Goal: Transaction & Acquisition: Book appointment/travel/reservation

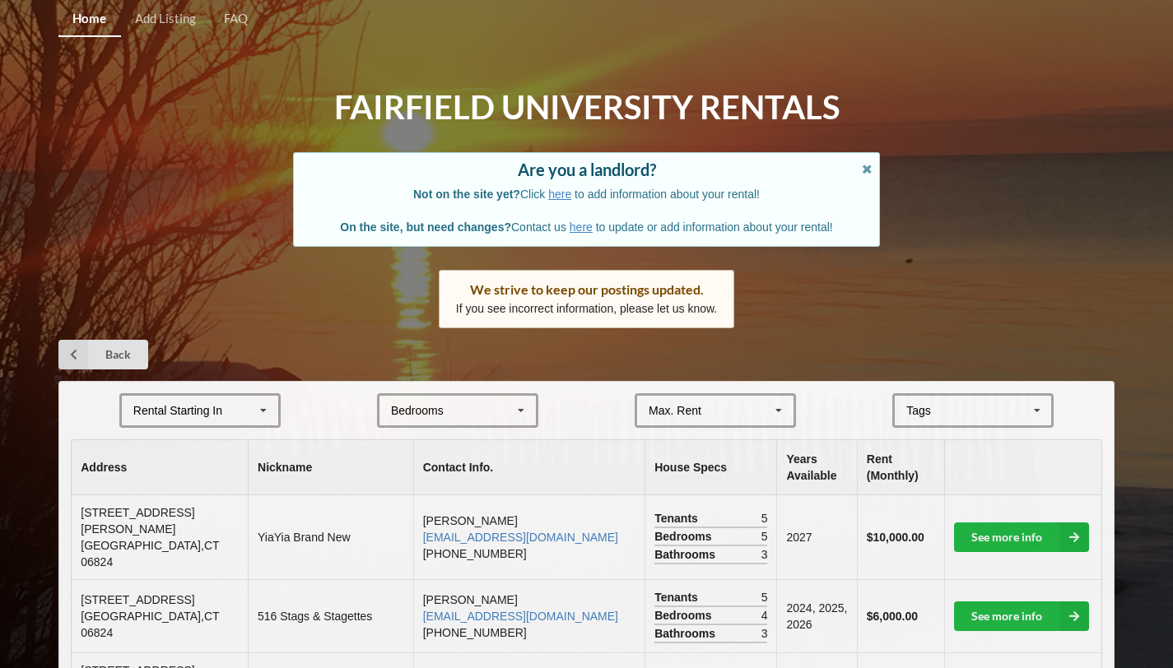
click at [1141, 0] on html "Home Add Listing FAQ Fairfield University Rentals Are you a landlord? Not on th…" at bounding box center [586, 334] width 1173 height 668
click at [239, 413] on div "Rental Starting In [DATE] 2026 2027 2028" at bounding box center [199, 410] width 161 height 35
click at [167, 533] on div "2028" at bounding box center [200, 532] width 156 height 30
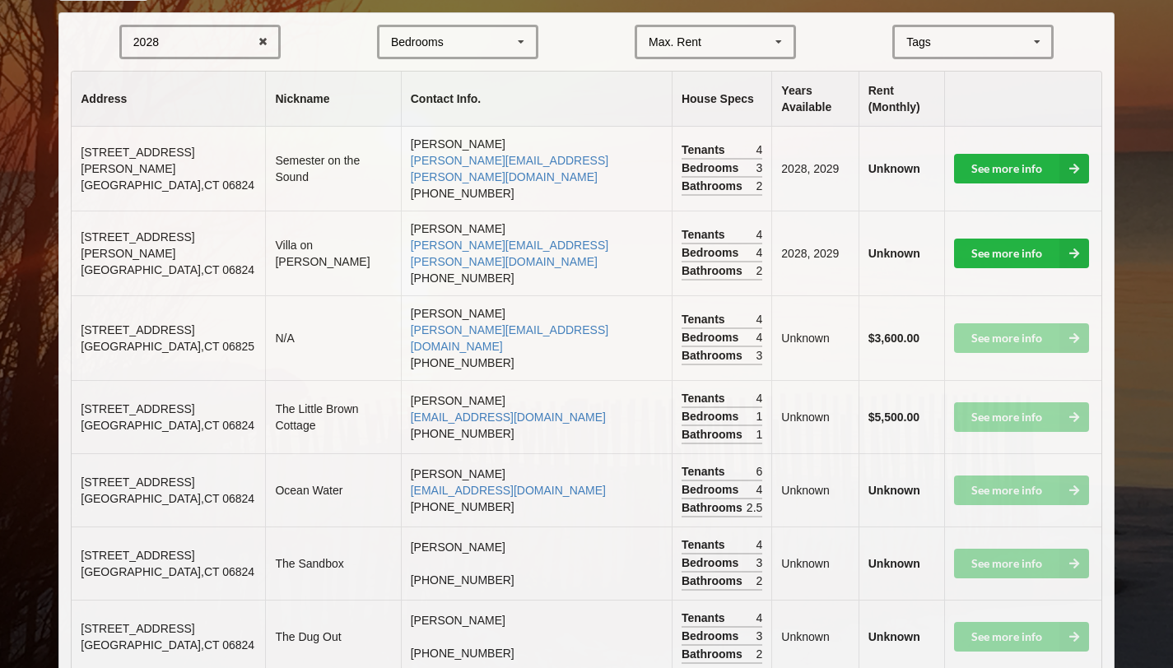
scroll to position [267, 0]
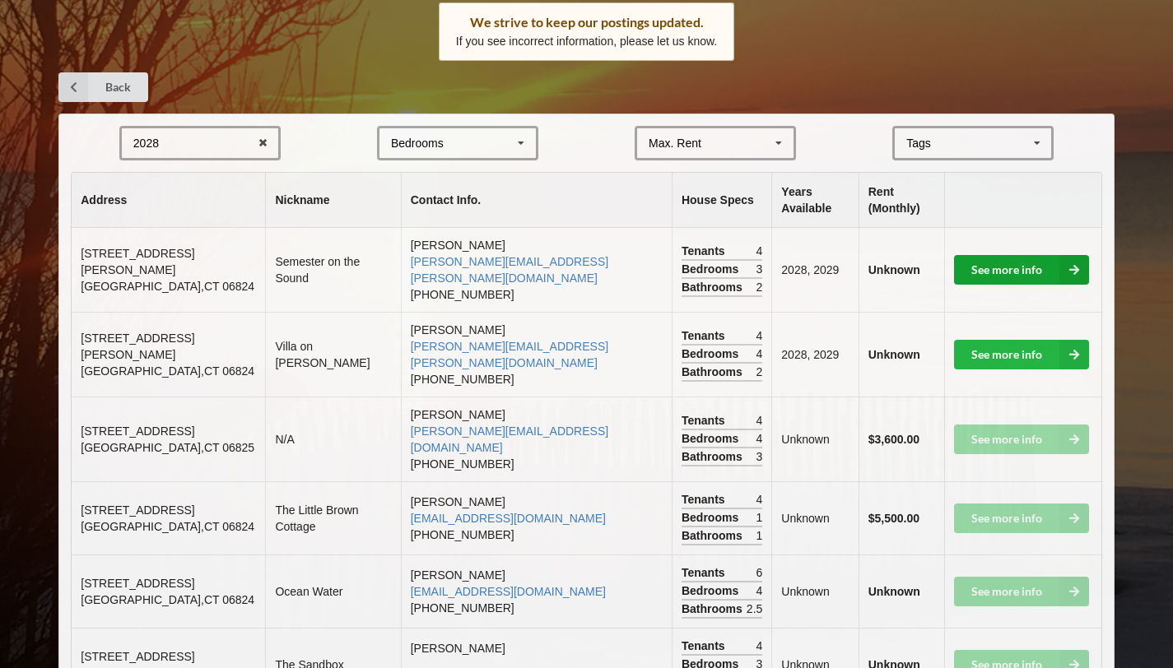
click at [1011, 255] on link "See more info" at bounding box center [1021, 270] width 135 height 30
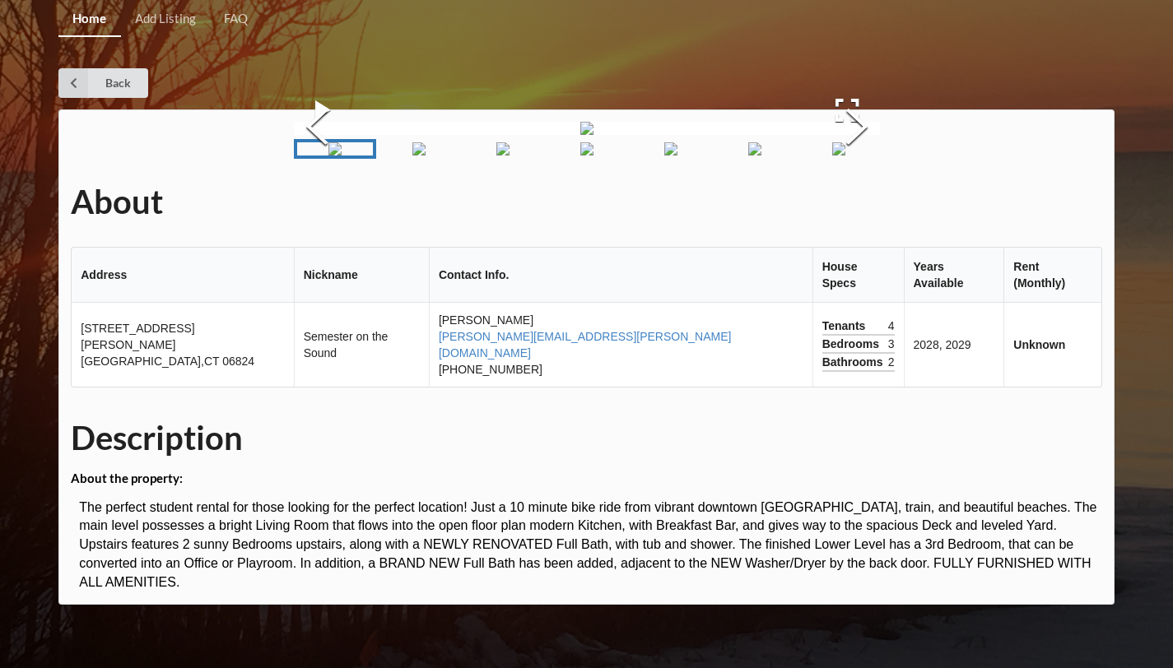
scroll to position [193, 0]
click at [880, 156] on button "Next Slide" at bounding box center [857, 128] width 46 height 149
click at [880, 157] on button "Next Slide" at bounding box center [857, 128] width 46 height 149
click at [880, 159] on button "Next Slide" at bounding box center [857, 128] width 46 height 149
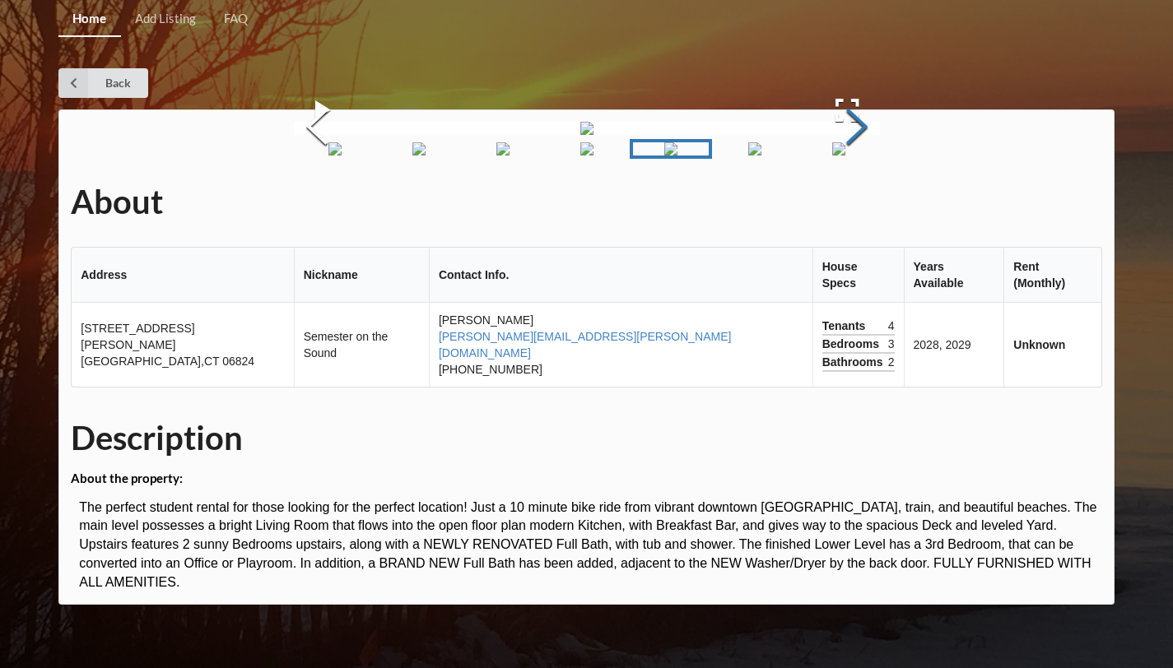
click at [880, 159] on button "Next Slide" at bounding box center [857, 128] width 46 height 149
click at [880, 160] on button "Next Slide" at bounding box center [857, 128] width 46 height 149
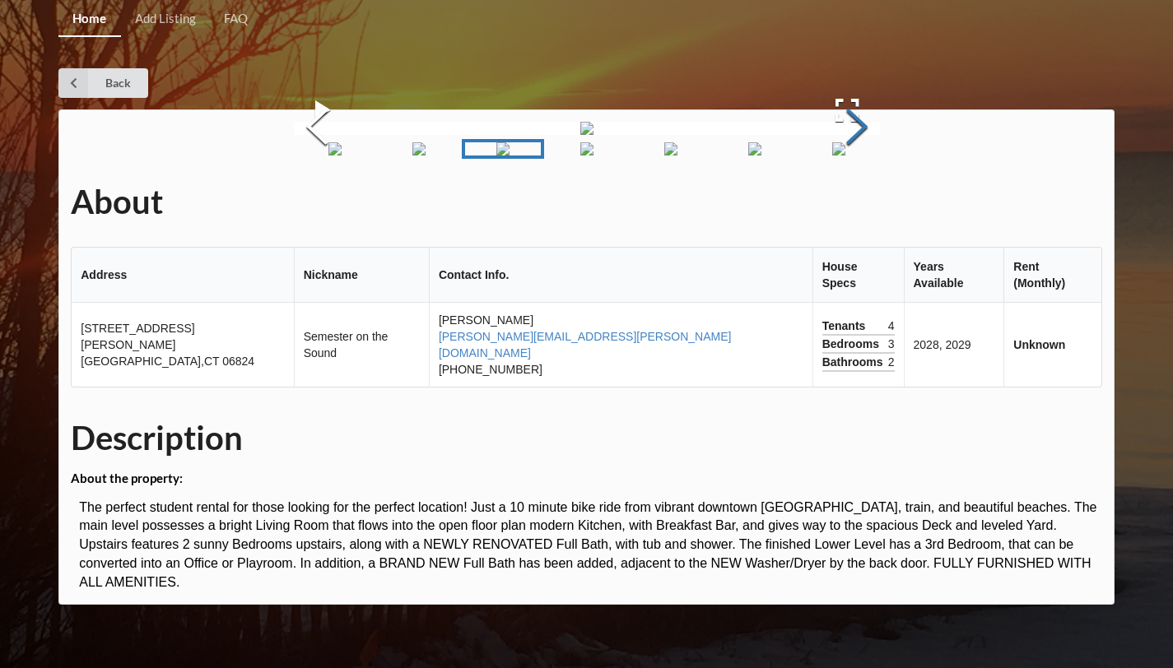
click at [880, 160] on button "Next Slide" at bounding box center [857, 128] width 46 height 149
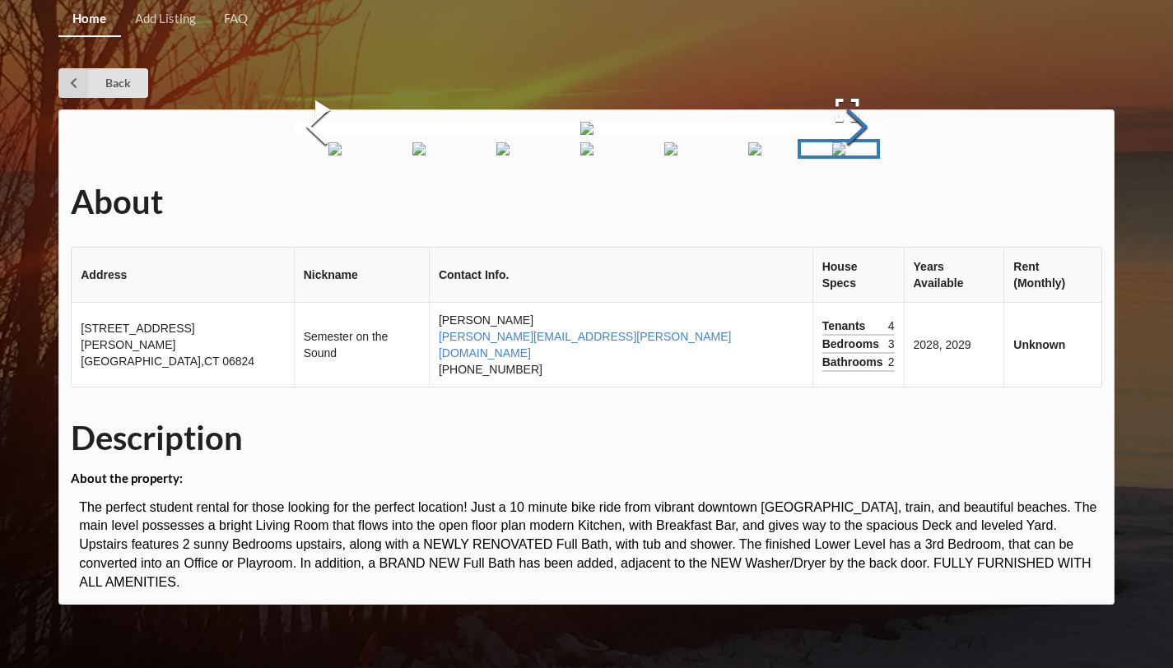
click at [880, 160] on button "Next Slide" at bounding box center [857, 128] width 46 height 149
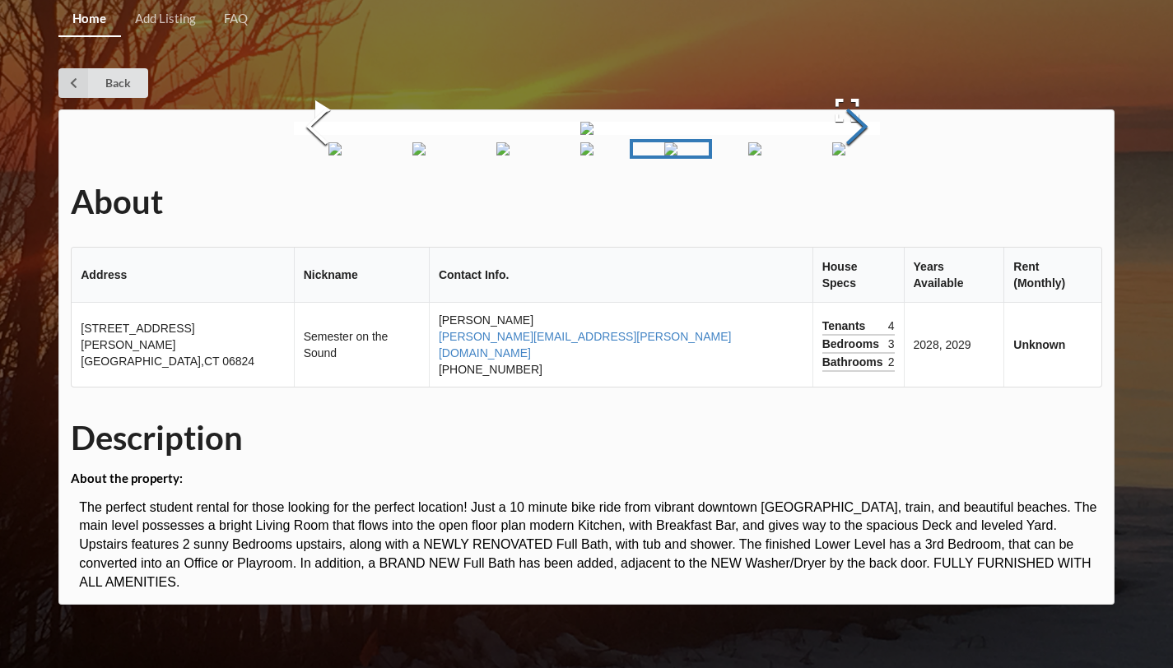
click at [880, 160] on button "Next Slide" at bounding box center [857, 128] width 46 height 149
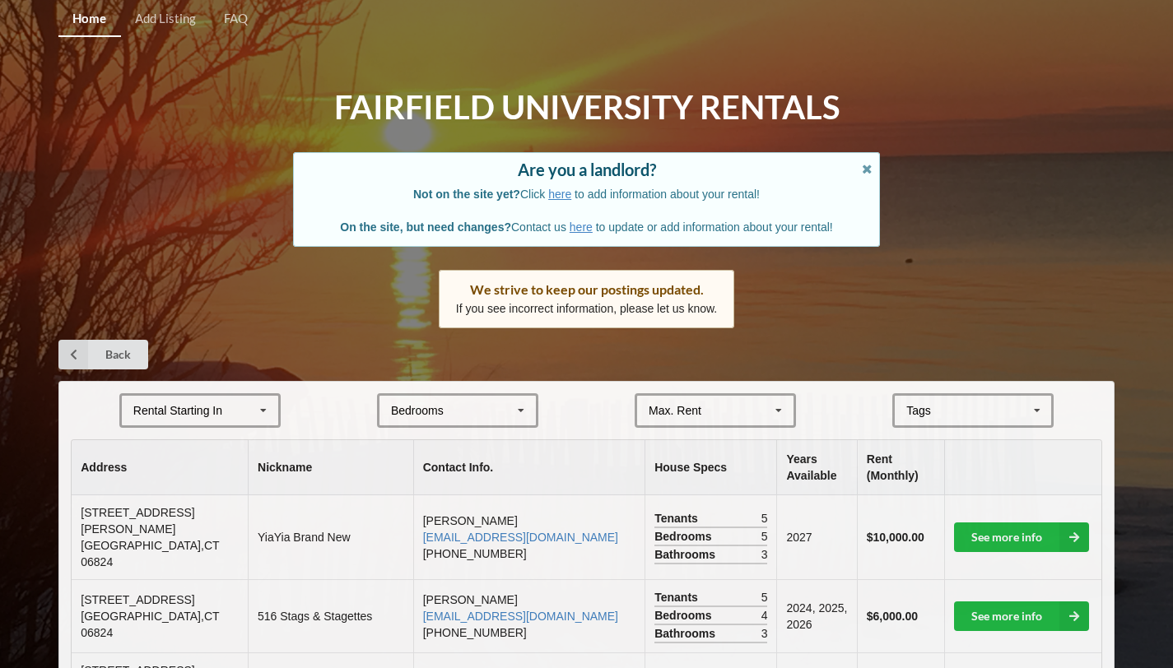
scroll to position [259, 0]
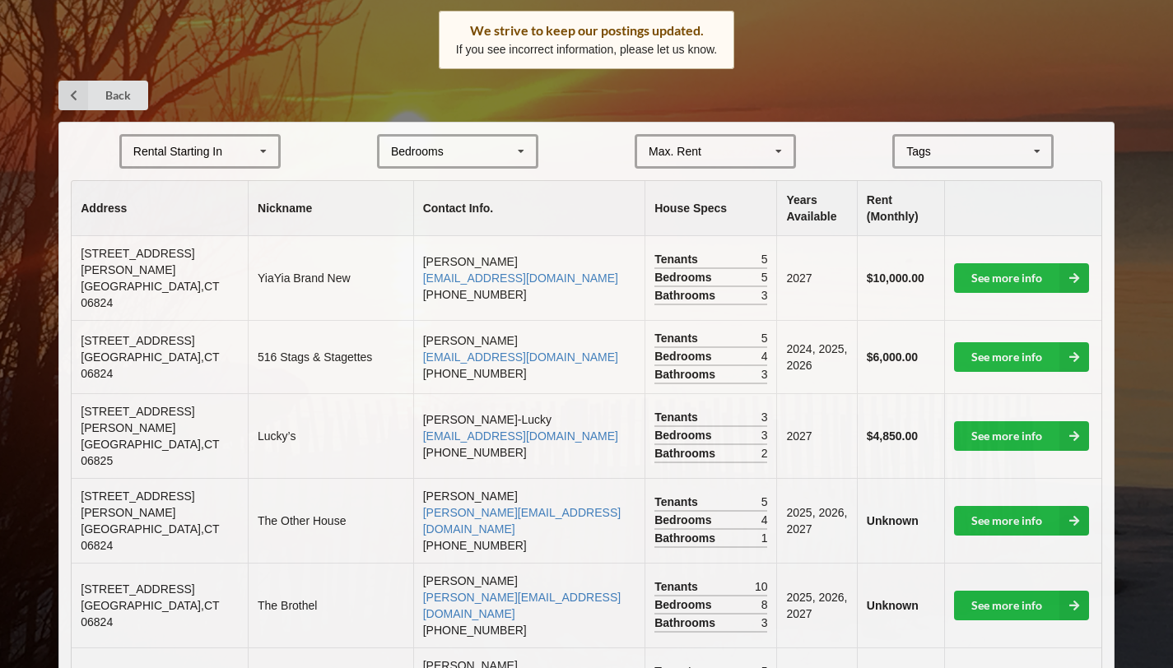
click at [275, 147] on icon at bounding box center [263, 152] width 25 height 30
click at [188, 269] on div "2028" at bounding box center [200, 273] width 156 height 30
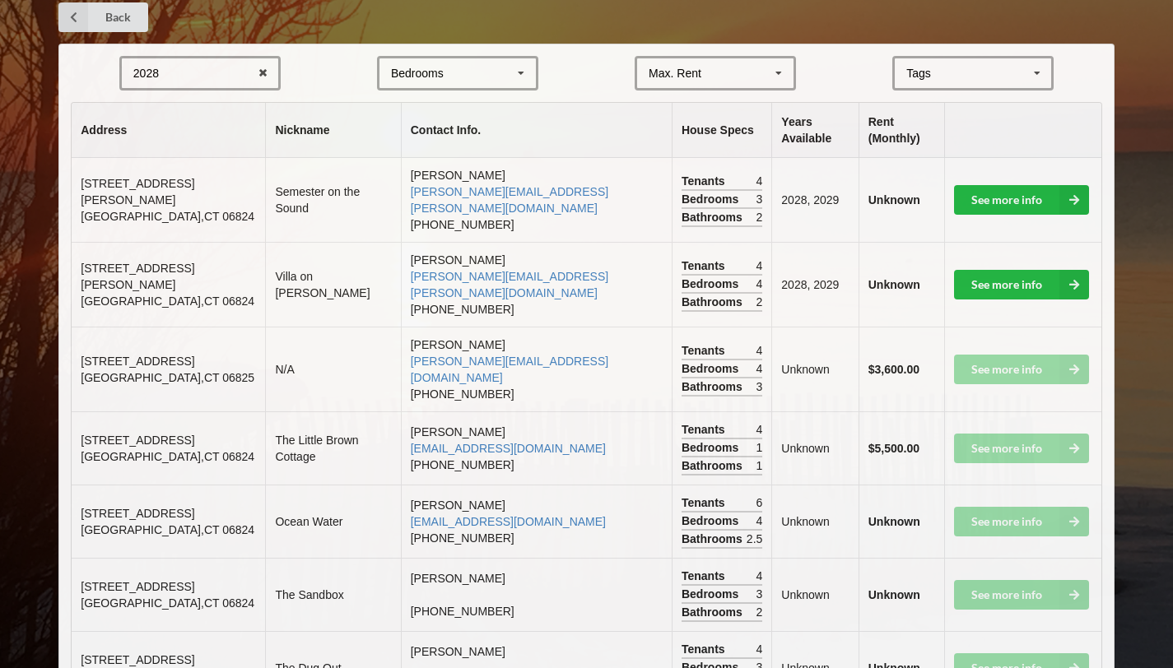
scroll to position [369, 0]
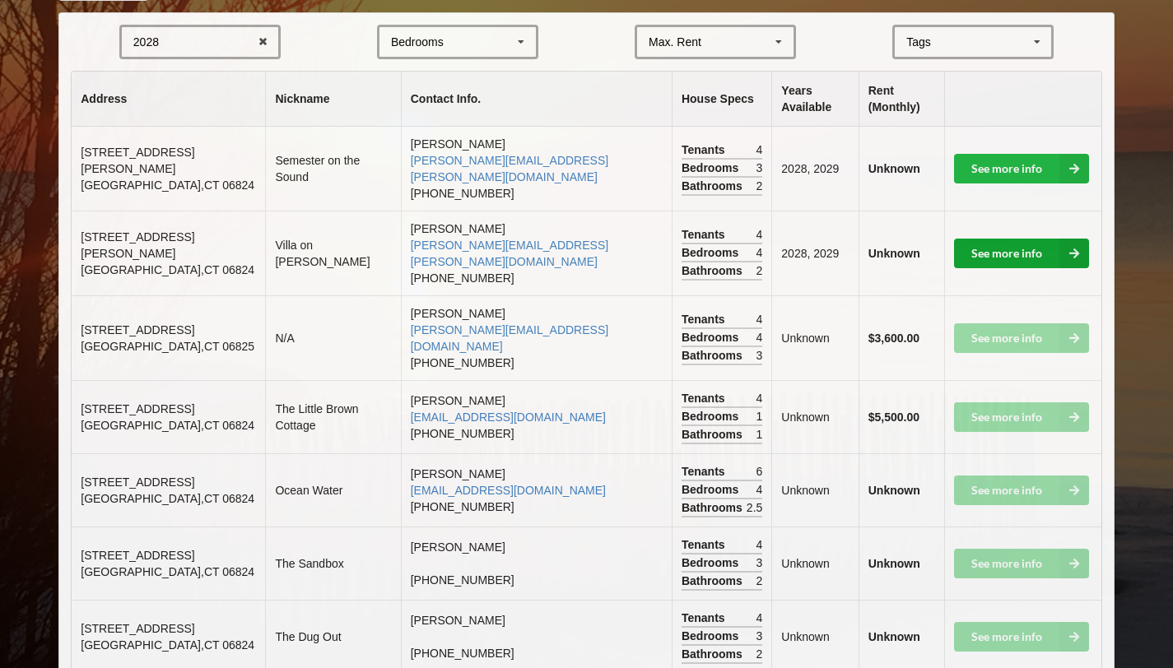
click at [1028, 239] on link "See more info" at bounding box center [1021, 254] width 135 height 30
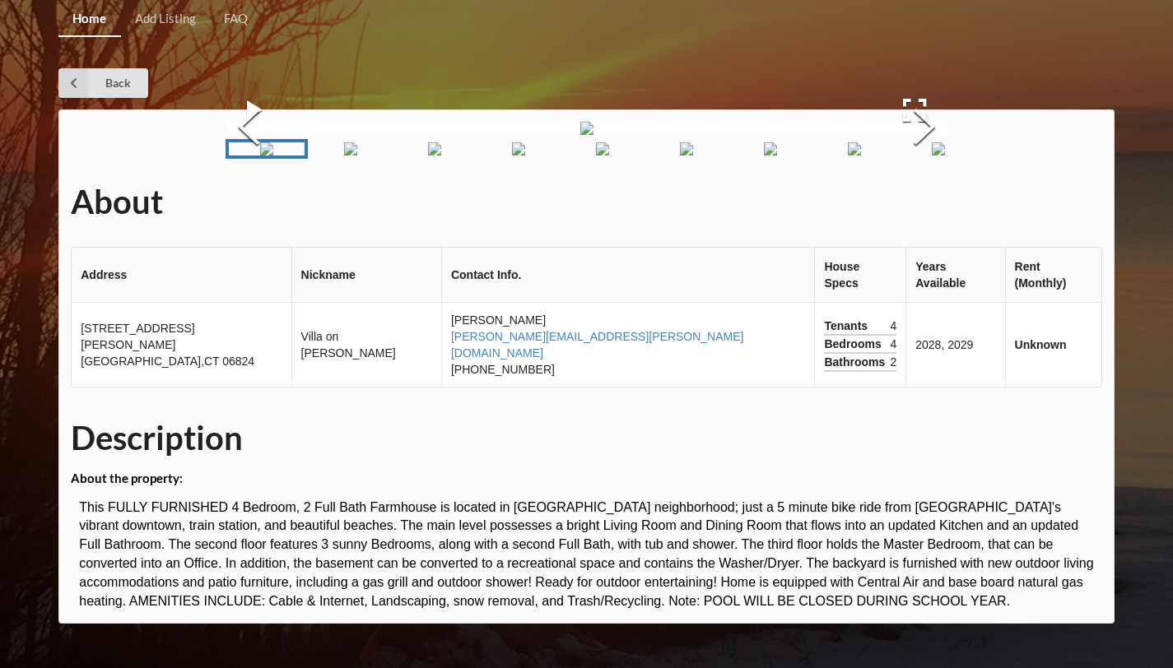
scroll to position [235, 0]
drag, startPoint x: 1184, startPoint y: 123, endPoint x: 1172, endPoint y: 266, distance: 142.9
click at [1172, 266] on html "Home Add Listing FAQ Back About Address Nickname Contact Info. House Specs Year…" at bounding box center [586, 334] width 1173 height 668
click at [357, 156] on img "Go to Slide 2" at bounding box center [350, 148] width 13 height 13
click at [486, 156] on img "Go to Slide 4" at bounding box center [492, 148] width 13 height 13
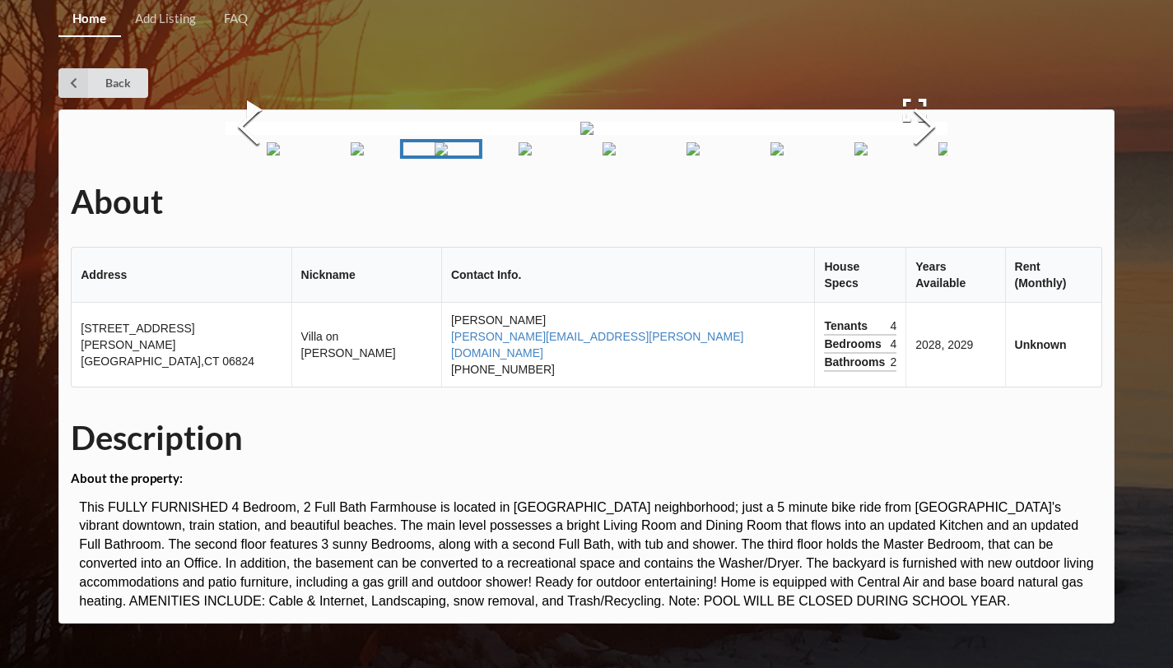
click at [532, 156] on img "Go to Slide 5" at bounding box center [524, 148] width 13 height 13
click at [661, 156] on img "Go to Slide 7" at bounding box center [667, 148] width 13 height 13
click at [777, 156] on img "Go to Slide 9" at bounding box center [783, 148] width 13 height 13
click at [893, 156] on img "Go to Slide 11" at bounding box center [899, 148] width 13 height 13
click at [886, 159] on link "Go to Slide 11" at bounding box center [847, 149] width 82 height 20
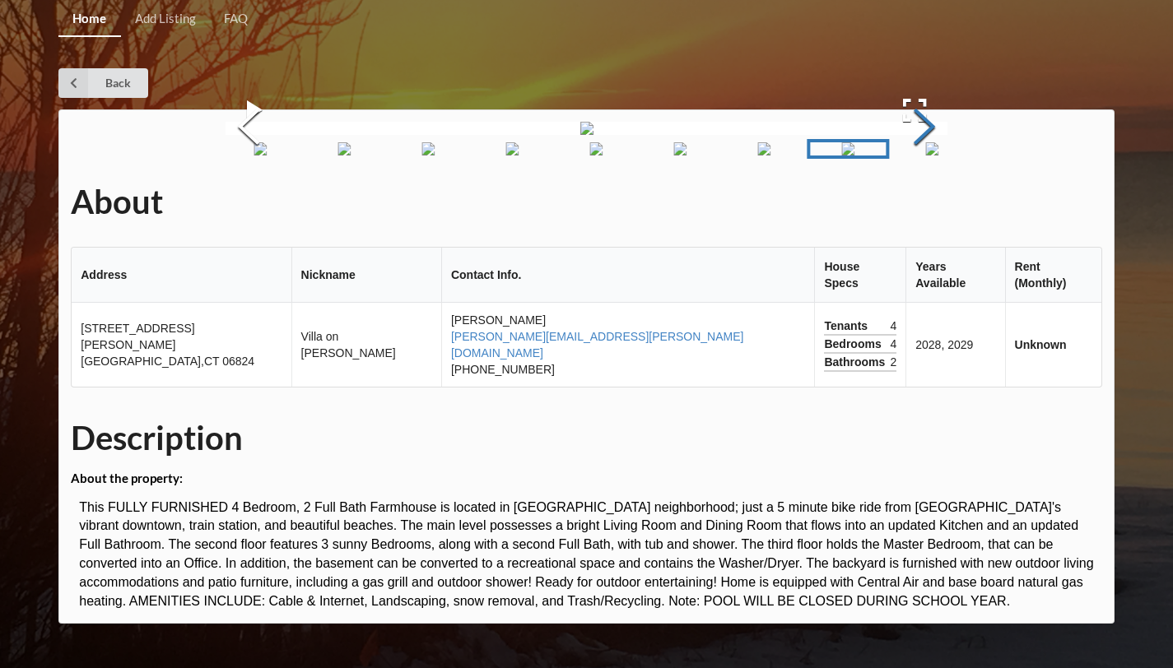
click at [918, 110] on button "Next Slide" at bounding box center [924, 128] width 46 height 149
click at [932, 112] on button "Next Slide" at bounding box center [924, 128] width 46 height 149
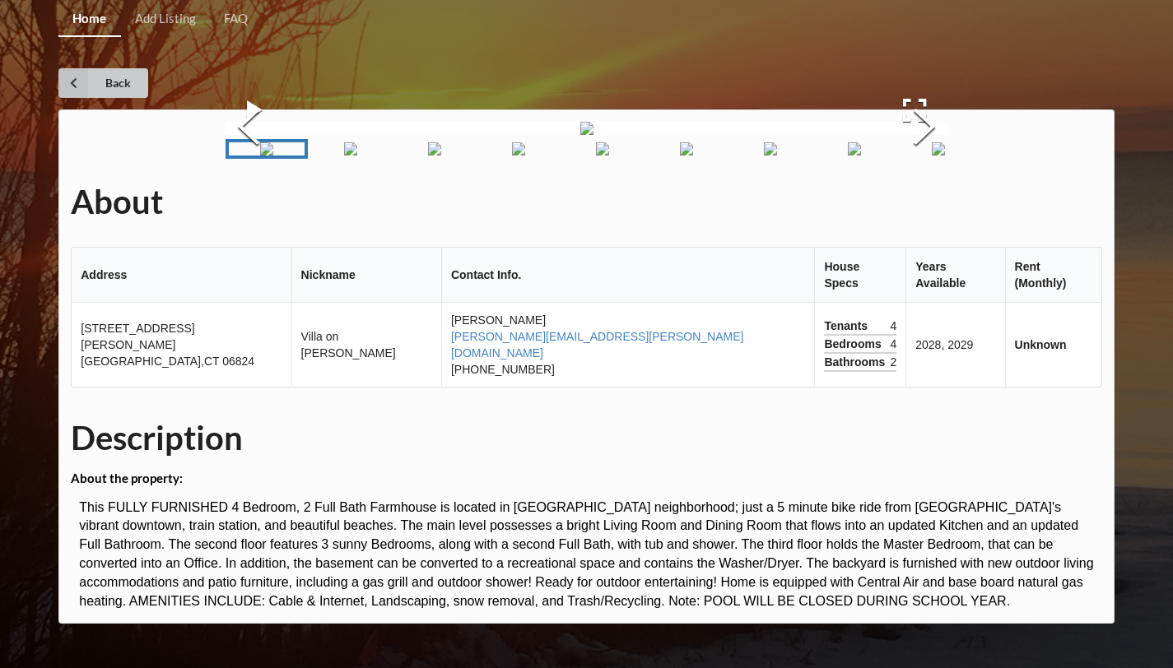
click at [90, 93] on link "Back" at bounding box center [103, 83] width 90 height 30
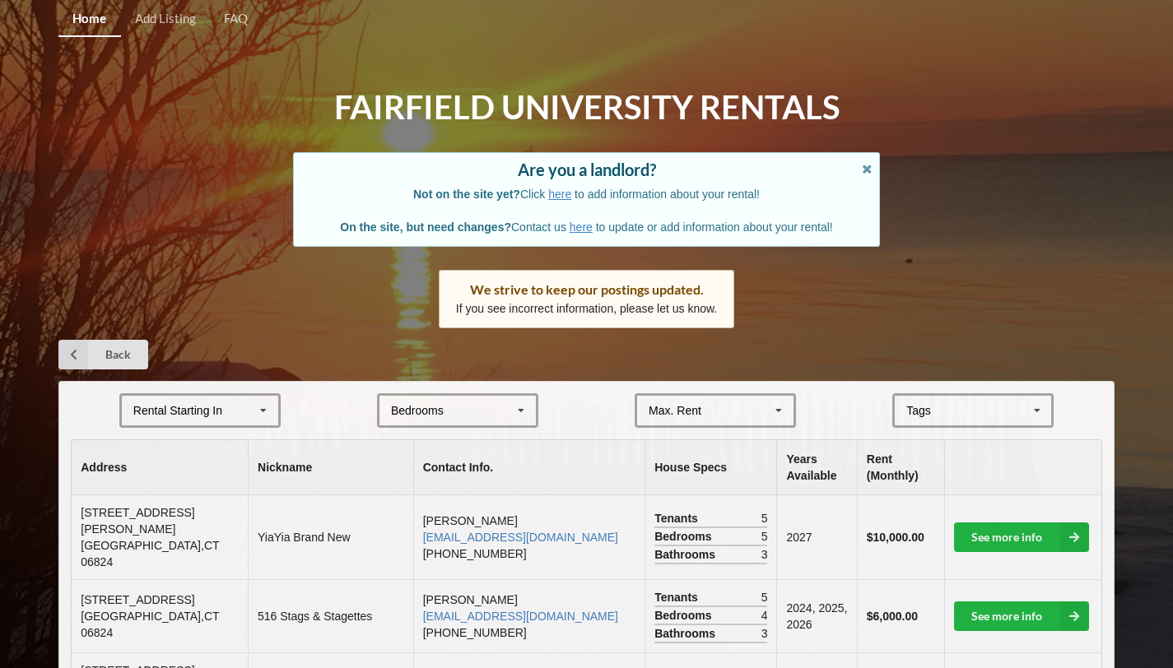
click at [221, 412] on div "Rental Starting In" at bounding box center [177, 411] width 89 height 12
click at [163, 526] on div "2028" at bounding box center [200, 532] width 156 height 30
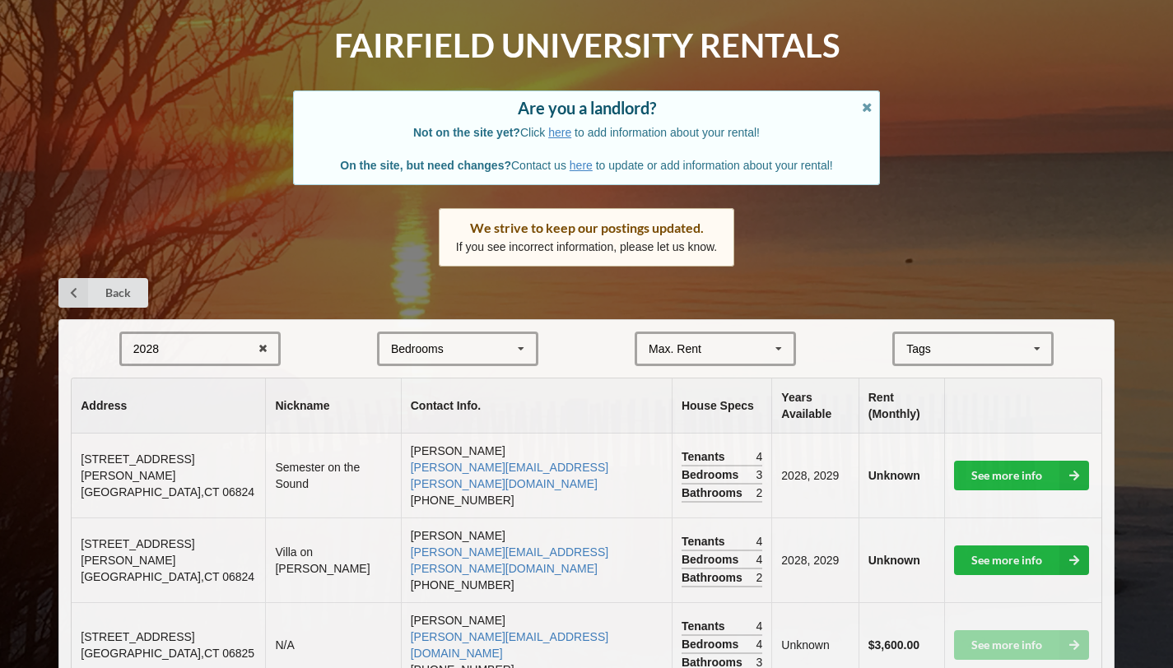
scroll to position [67, 0]
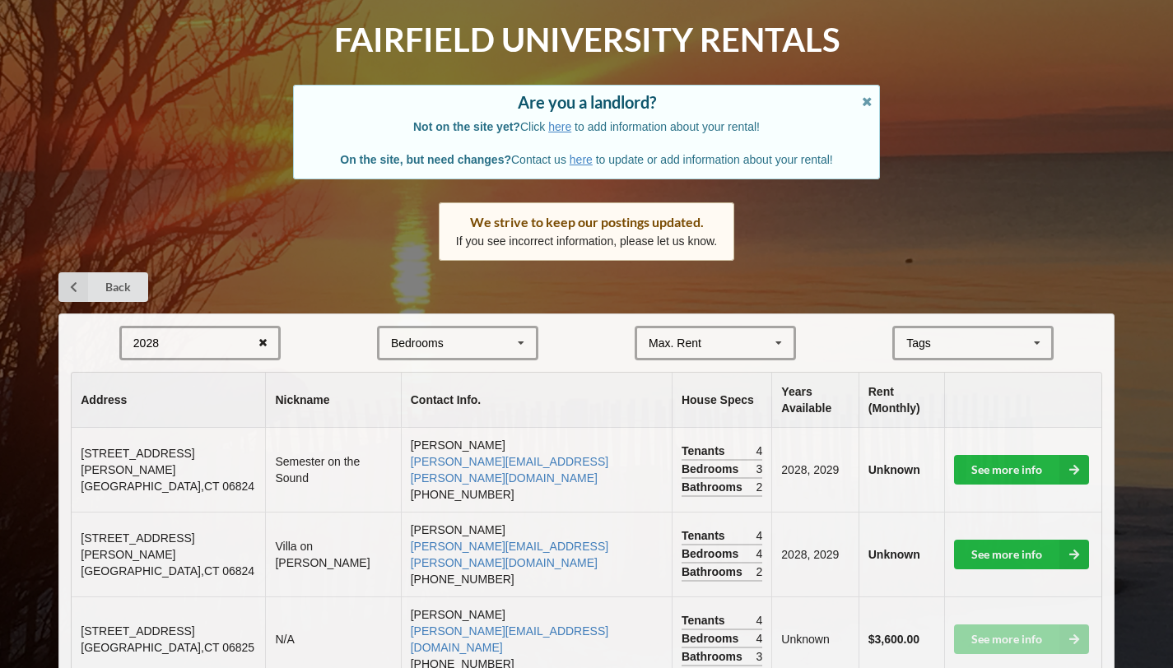
click at [263, 344] on icon at bounding box center [263, 343] width 26 height 30
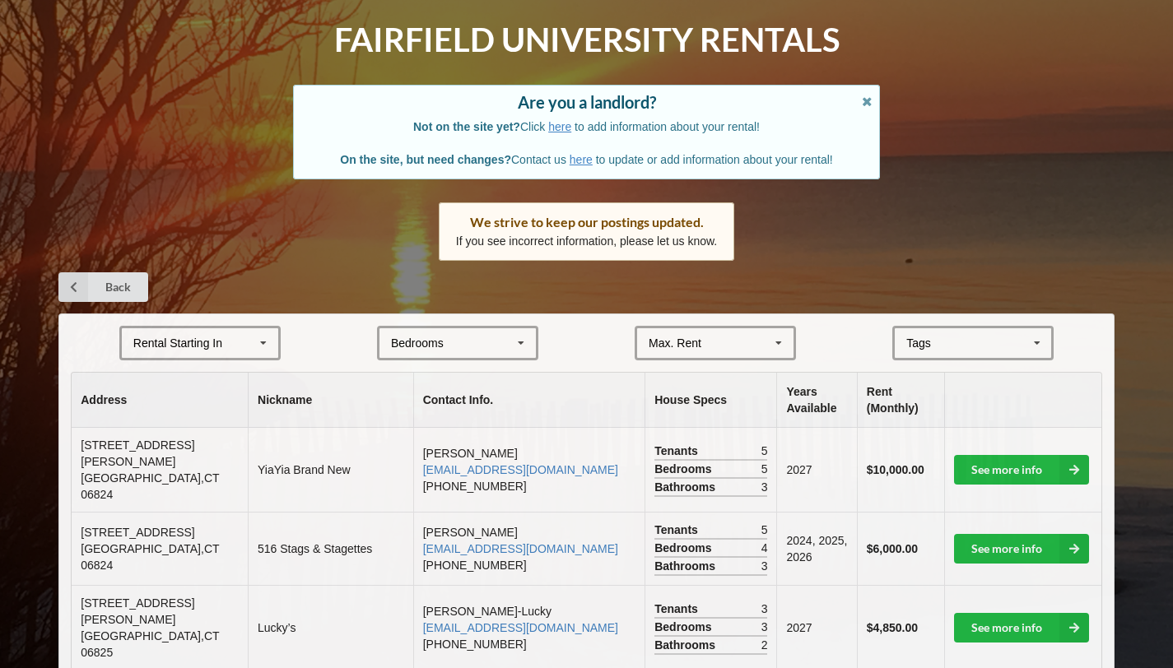
click at [263, 344] on icon at bounding box center [263, 343] width 25 height 30
click at [184, 342] on div "2025 2025 2026 2027 2028" at bounding box center [199, 343] width 161 height 35
click at [260, 346] on icon at bounding box center [263, 343] width 25 height 30
click at [208, 379] on div "2025" at bounding box center [200, 373] width 156 height 30
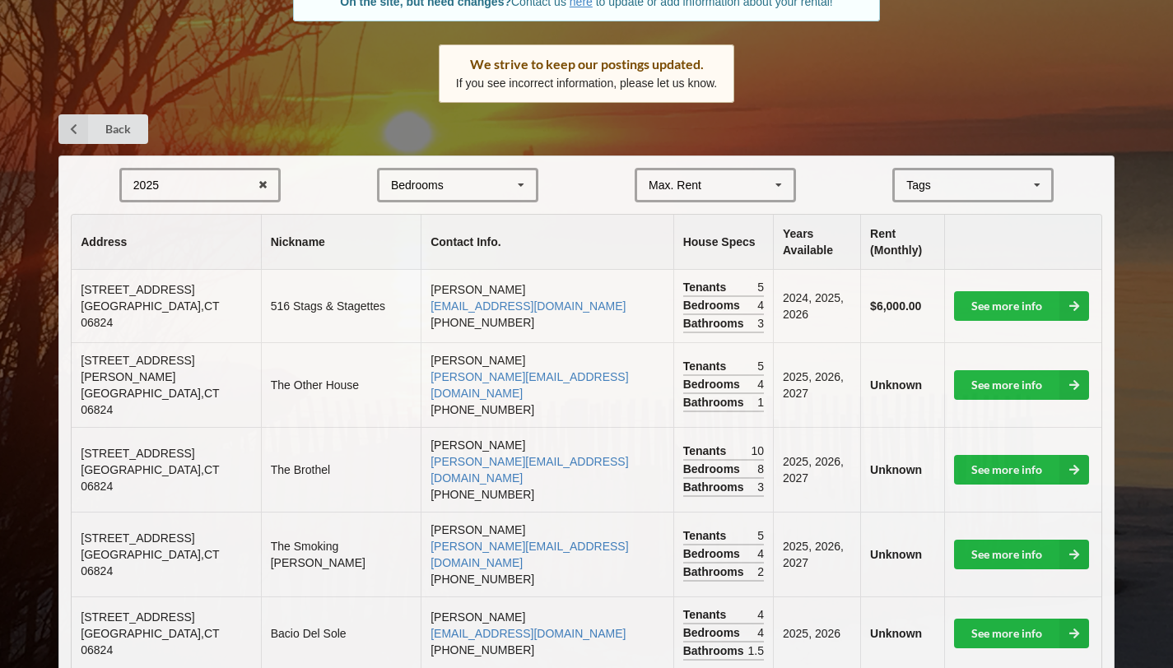
scroll to position [0, 0]
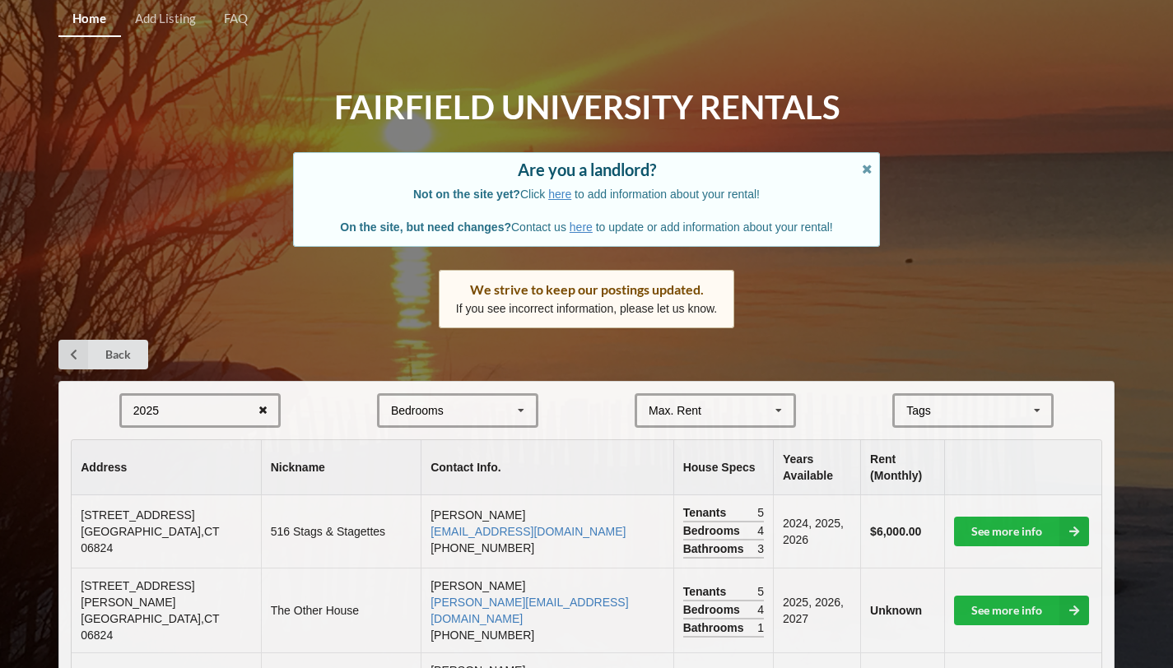
click at [252, 413] on icon at bounding box center [263, 411] width 26 height 30
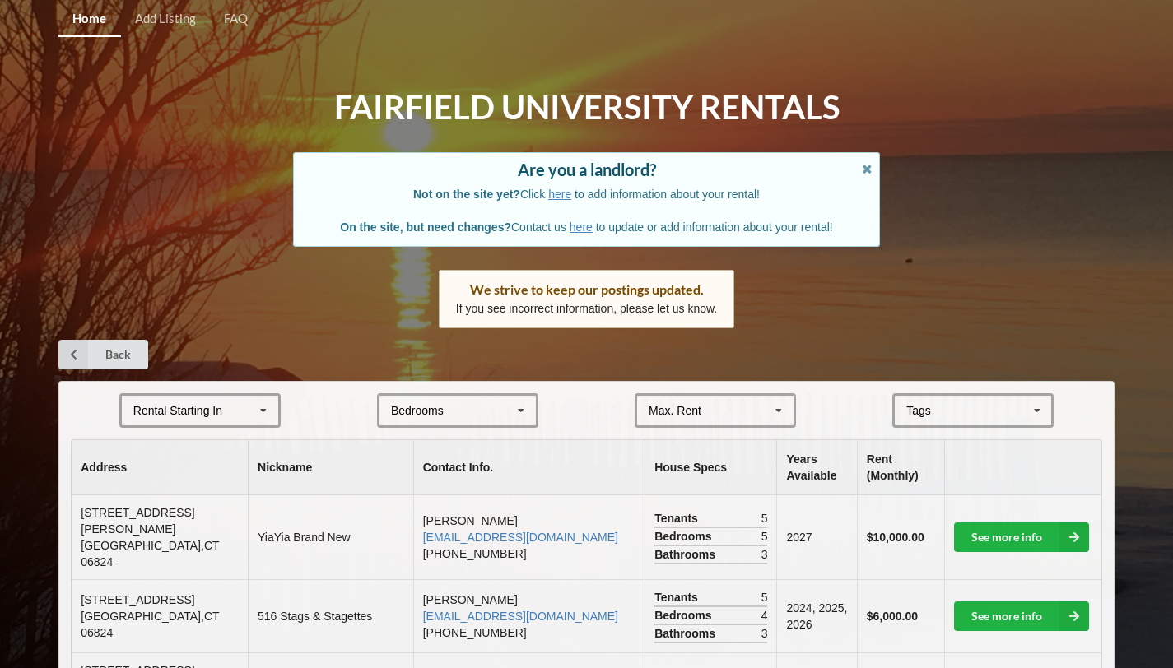
click at [267, 413] on icon at bounding box center [263, 411] width 25 height 30
click at [244, 523] on div "2028" at bounding box center [200, 532] width 156 height 30
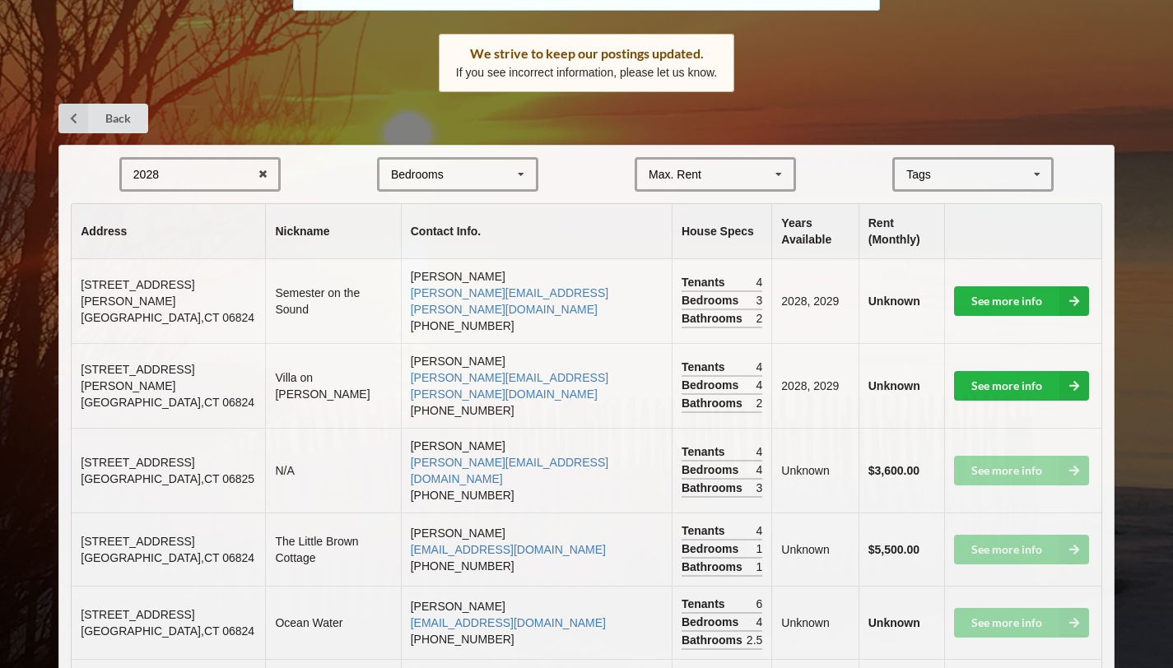
scroll to position [306, 0]
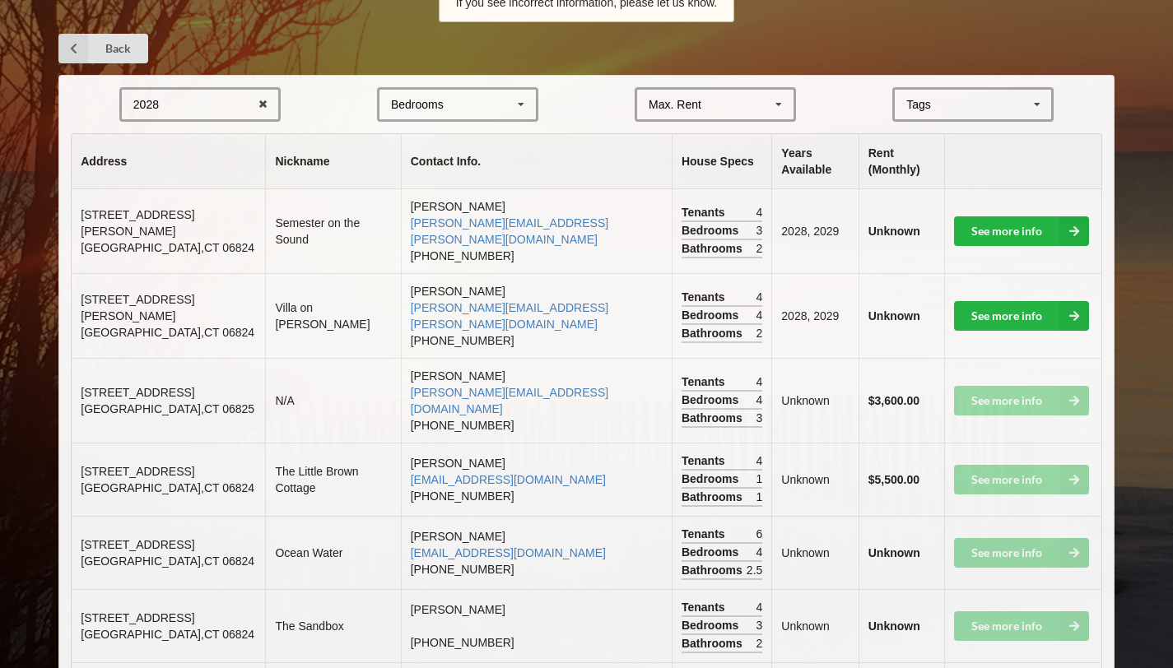
click at [521, 106] on icon at bounding box center [521, 105] width 25 height 30
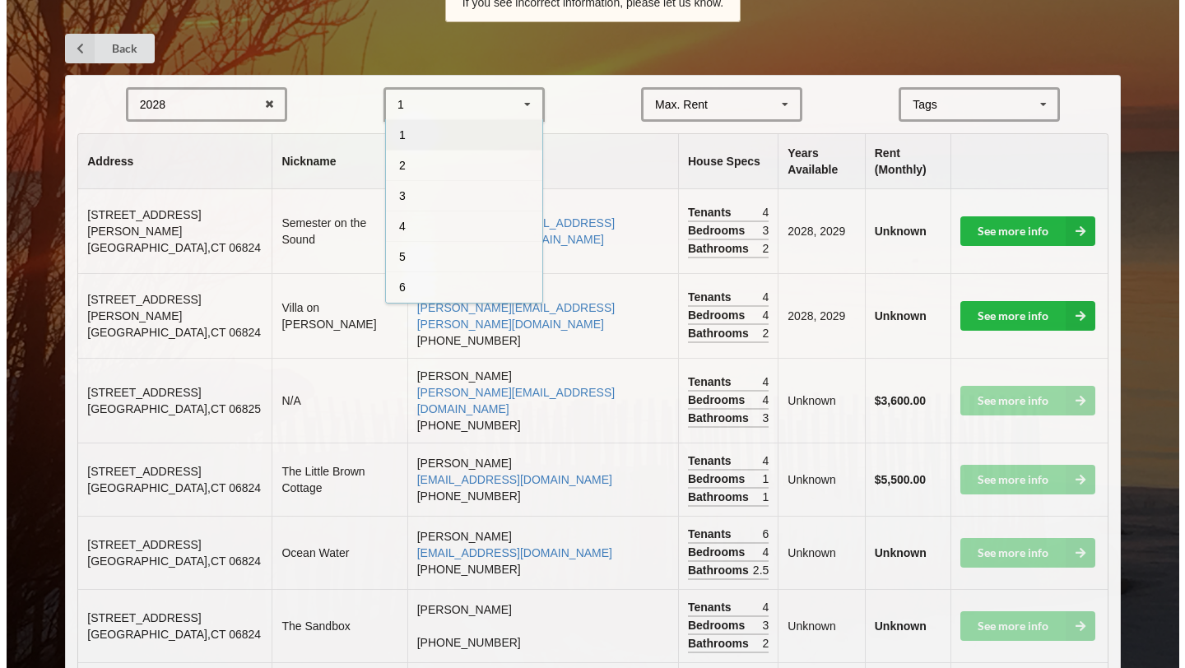
scroll to position [0, 0]
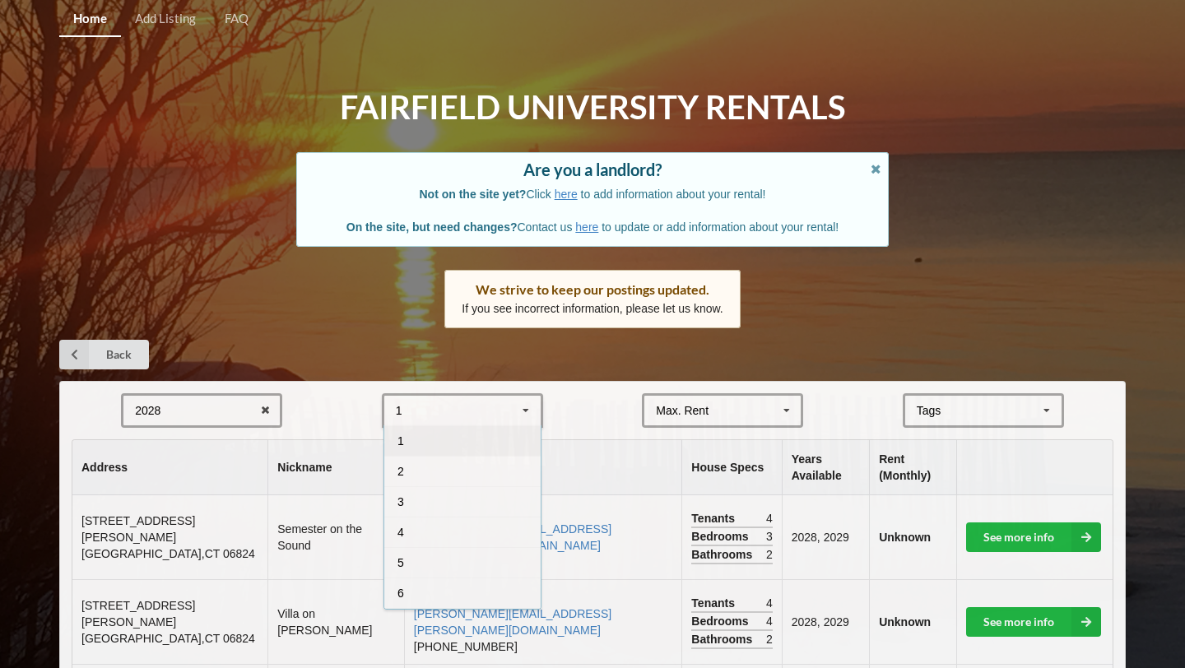
click at [583, 100] on div "Home Add Listing FAQ Fairfield University Rentals Are you a landlord? Not on th…" at bounding box center [592, 544] width 1185 height 1088
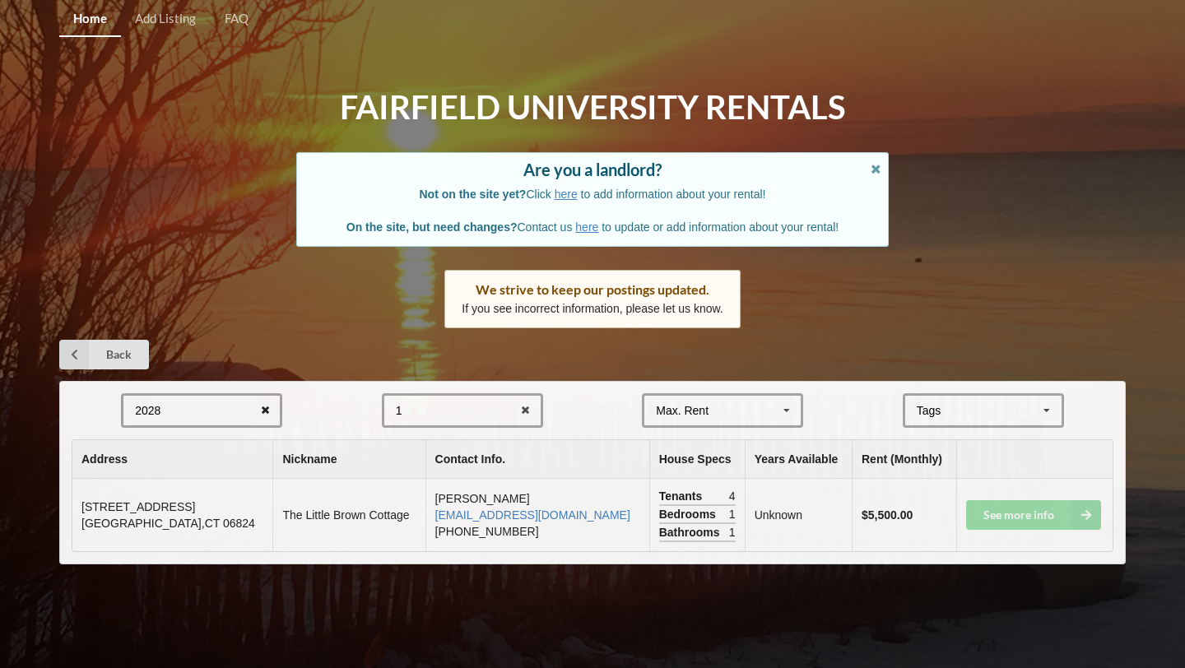
click at [264, 409] on icon at bounding box center [266, 411] width 26 height 30
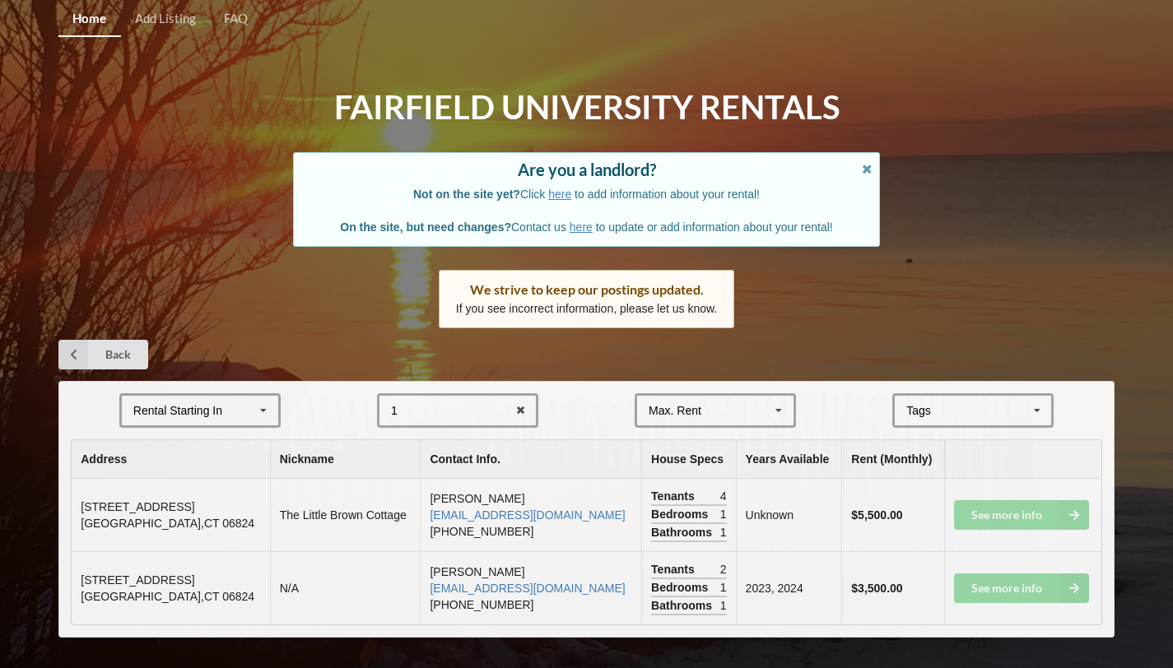
click at [264, 409] on icon at bounding box center [263, 411] width 25 height 30
click at [186, 536] on div "2028" at bounding box center [200, 532] width 156 height 30
